Goal: Task Accomplishment & Management: Complete application form

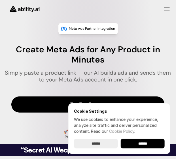
click at [91, 103] on div "Cookie Settings We use cookies to enhance your experience, analyze site traffic…" at bounding box center [119, 128] width 102 height 51
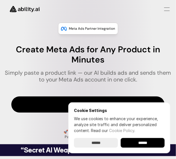
click at [152, 144] on input "******" at bounding box center [142, 143] width 44 height 10
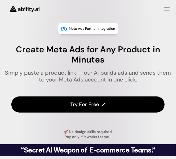
click at [113, 109] on link "Try For Free" at bounding box center [87, 104] width 153 height 16
